Goal: Task Accomplishment & Management: Use online tool/utility

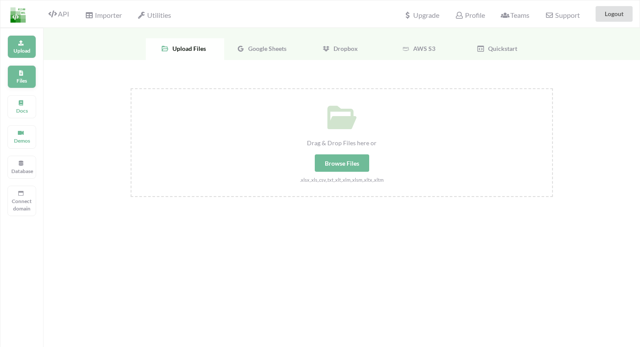
click at [26, 78] on p "Files" at bounding box center [21, 80] width 21 height 7
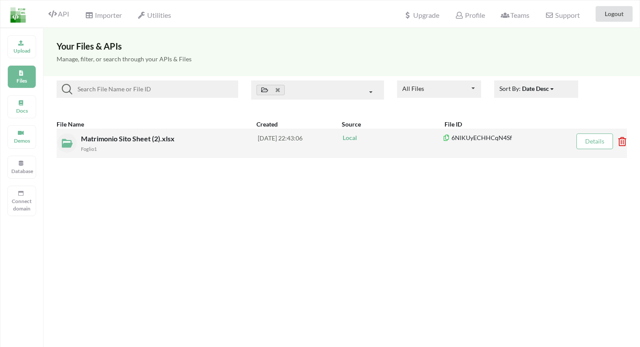
click at [106, 139] on span "Matrimonio Sito Sheet (2).xlsx" at bounding box center [128, 139] width 95 height 8
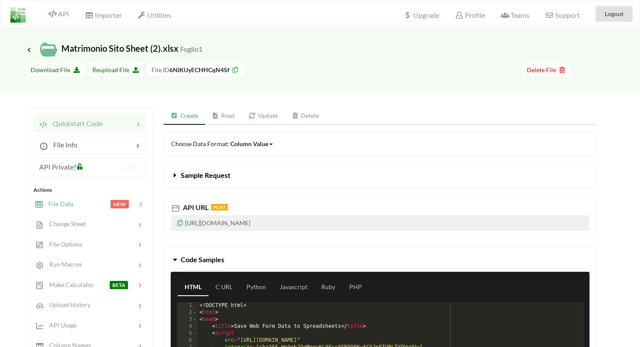
click at [119, 205] on span "NEW" at bounding box center [120, 204] width 18 height 8
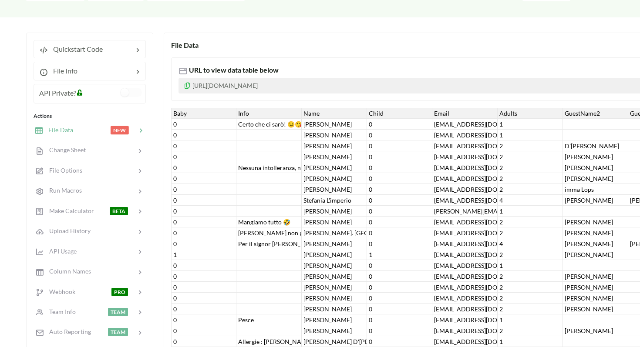
scroll to position [162, 0]
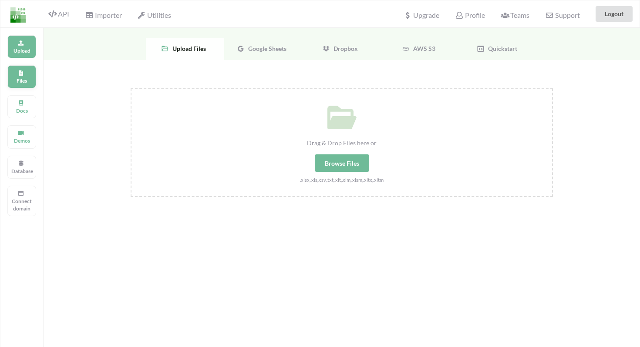
click at [23, 73] on icon at bounding box center [21, 71] width 6 height 5
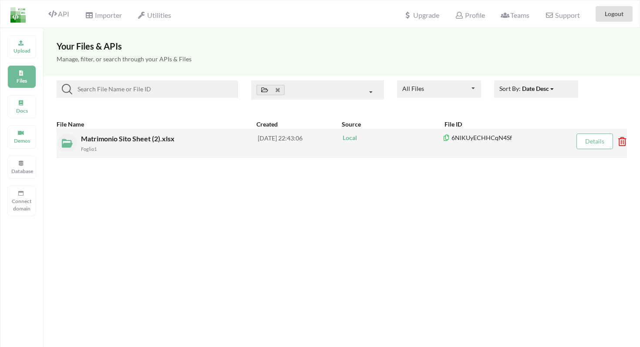
click at [145, 151] on div "Foglio1" at bounding box center [169, 148] width 177 height 9
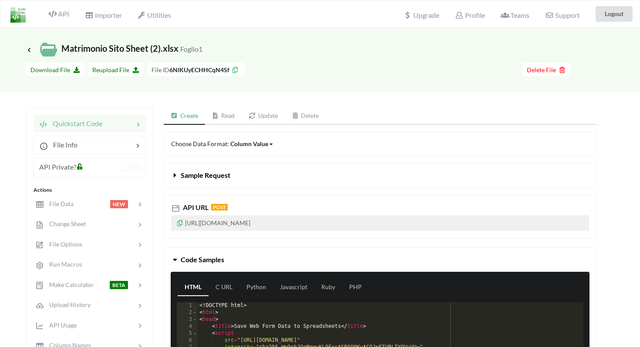
scroll to position [7, 0]
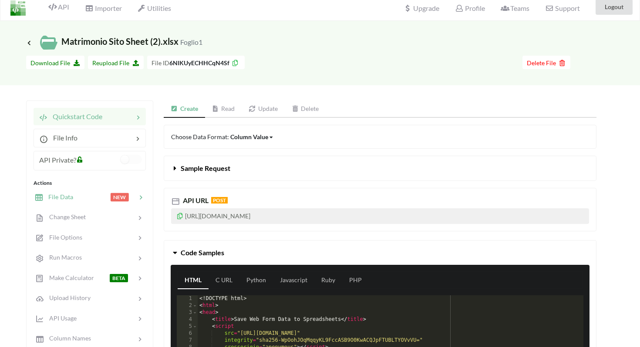
click at [100, 193] on div at bounding box center [91, 197] width 37 height 10
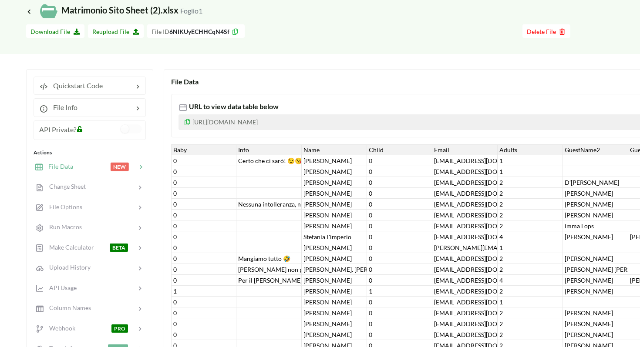
scroll to position [39, 0]
